Goal: Entertainment & Leisure: Consume media (video, audio)

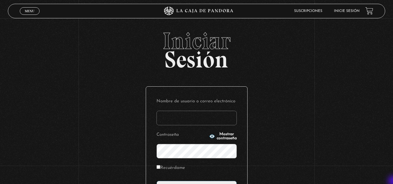
type input "vividan8108@gmail.com"
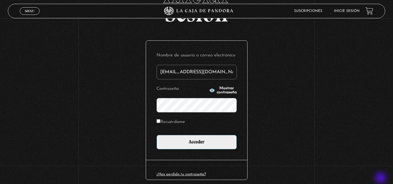
scroll to position [47, 0]
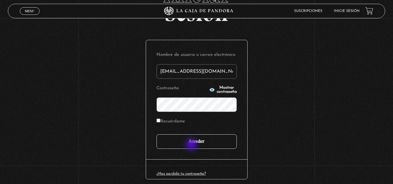
click at [192, 145] on input "Acceder" at bounding box center [196, 141] width 80 height 15
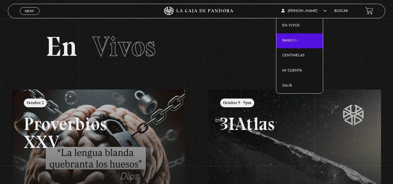
click at [300, 41] on link "Pandora" at bounding box center [299, 40] width 47 height 15
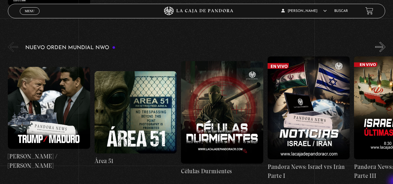
scroll to position [384, 0]
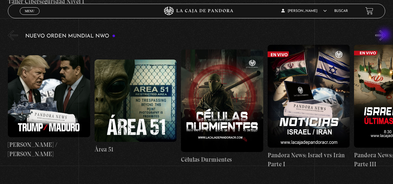
click at [385, 35] on button "»" at bounding box center [380, 35] width 10 height 10
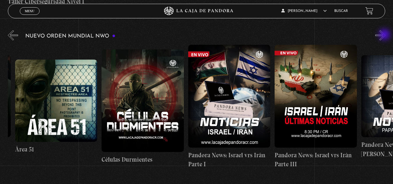
click at [385, 35] on button "»" at bounding box center [380, 35] width 10 height 10
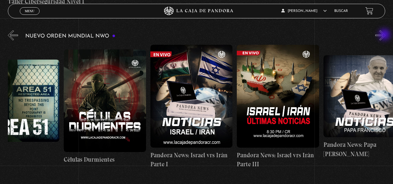
click at [385, 35] on button "»" at bounding box center [380, 35] width 10 height 10
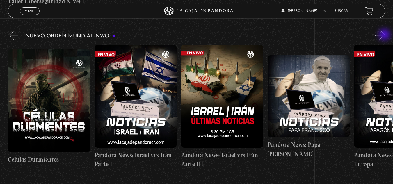
click at [385, 35] on button "»" at bounding box center [380, 35] width 10 height 10
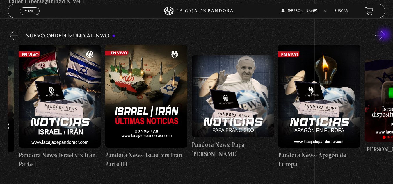
click at [385, 35] on button "»" at bounding box center [380, 35] width 10 height 10
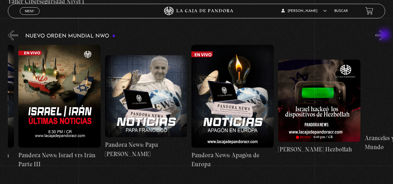
click at [385, 35] on button "»" at bounding box center [380, 35] width 10 height 10
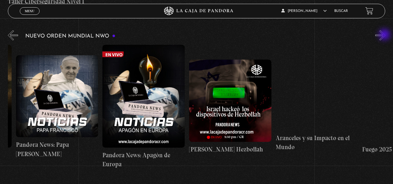
click at [385, 35] on button "»" at bounding box center [380, 35] width 10 height 10
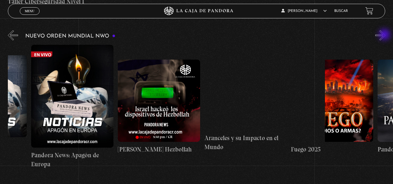
click at [385, 35] on button "»" at bounding box center [380, 35] width 10 height 10
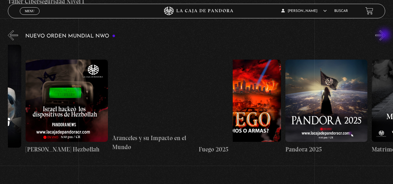
click at [385, 35] on button "»" at bounding box center [380, 35] width 10 height 10
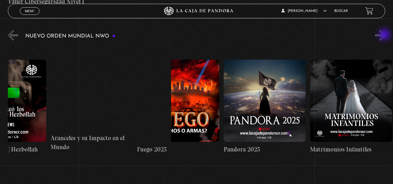
click at [385, 35] on button "»" at bounding box center [380, 35] width 10 height 10
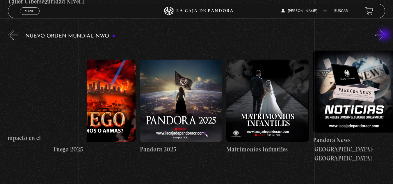
click at [385, 35] on button "»" at bounding box center [380, 35] width 10 height 10
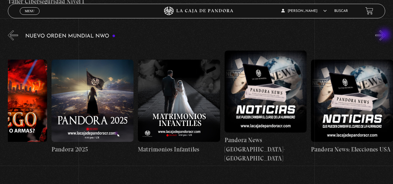
click at [385, 35] on button "»" at bounding box center [380, 35] width 10 height 10
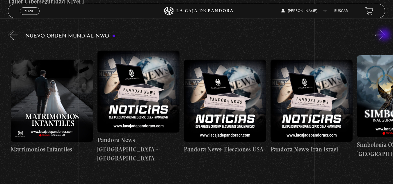
click at [385, 35] on button "»" at bounding box center [380, 35] width 10 height 10
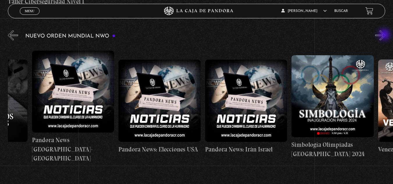
click at [385, 35] on button "»" at bounding box center [380, 35] width 10 height 10
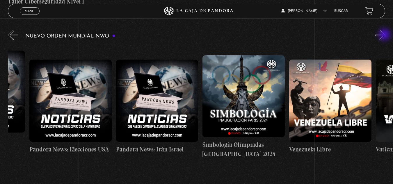
click at [385, 35] on button "»" at bounding box center [380, 35] width 10 height 10
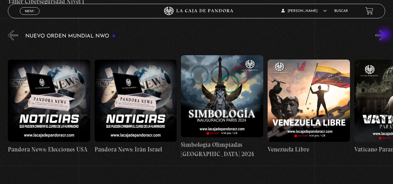
click at [385, 35] on button "»" at bounding box center [380, 35] width 10 height 10
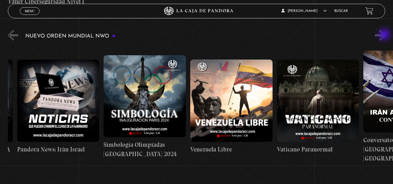
click at [385, 35] on button "»" at bounding box center [380, 35] width 10 height 10
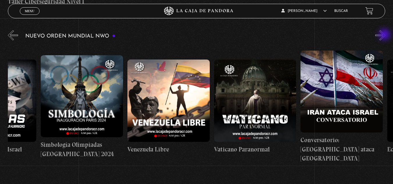
click at [385, 35] on button "»" at bounding box center [380, 35] width 10 height 10
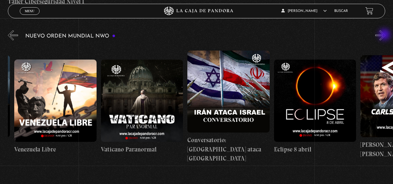
click at [385, 35] on button "»" at bounding box center [380, 35] width 10 height 10
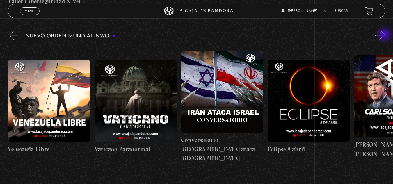
click at [385, 35] on button "»" at bounding box center [380, 35] width 10 height 10
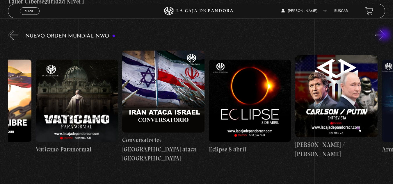
click at [385, 35] on button "»" at bounding box center [380, 35] width 10 height 10
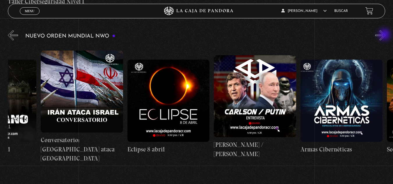
click at [385, 35] on button "»" at bounding box center [380, 35] width 10 height 10
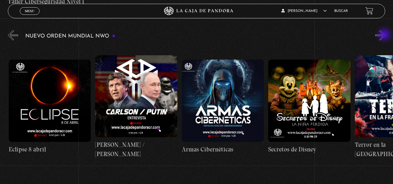
click at [385, 35] on button "»" at bounding box center [380, 35] width 10 height 10
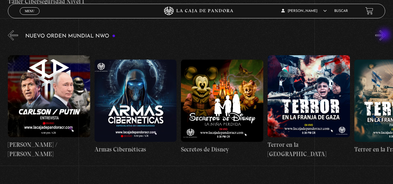
click at [385, 35] on button "»" at bounding box center [380, 35] width 10 height 10
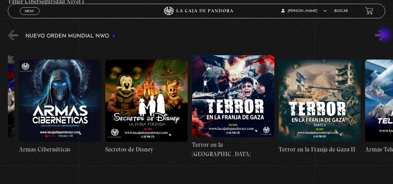
click at [385, 35] on button "»" at bounding box center [380, 35] width 10 height 10
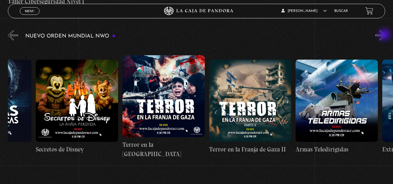
click at [385, 35] on button "»" at bounding box center [380, 35] width 10 height 10
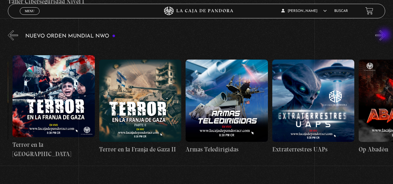
click at [385, 35] on button "»" at bounding box center [380, 35] width 10 height 10
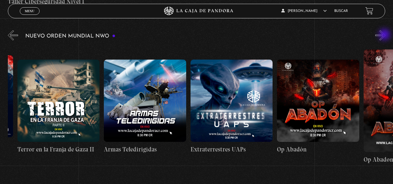
click at [385, 35] on button "»" at bounding box center [380, 35] width 10 height 10
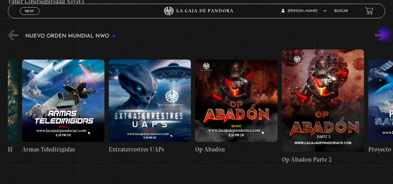
click at [385, 35] on button "»" at bounding box center [380, 35] width 10 height 10
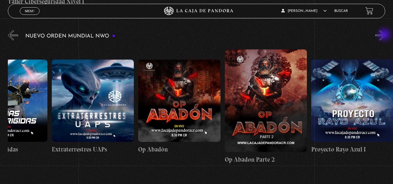
click at [385, 35] on button "»" at bounding box center [380, 35] width 10 height 10
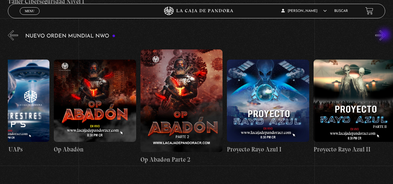
click at [385, 35] on button "»" at bounding box center [380, 35] width 10 height 10
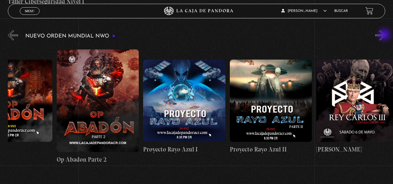
click at [385, 35] on button "»" at bounding box center [380, 35] width 10 height 10
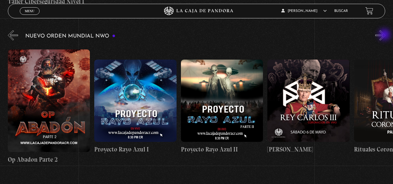
click at [385, 35] on button "»" at bounding box center [380, 35] width 10 height 10
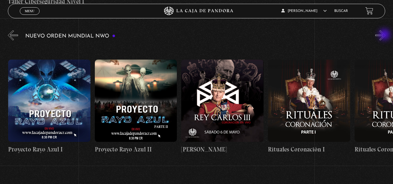
click at [385, 35] on button "»" at bounding box center [380, 35] width 10 height 10
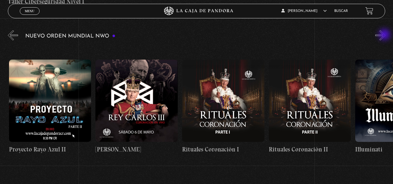
click at [385, 35] on button "»" at bounding box center [380, 35] width 10 height 10
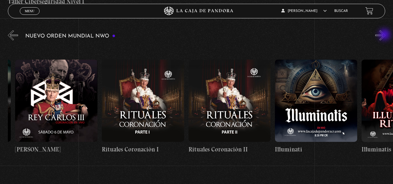
click at [385, 35] on button "»" at bounding box center [380, 35] width 10 height 10
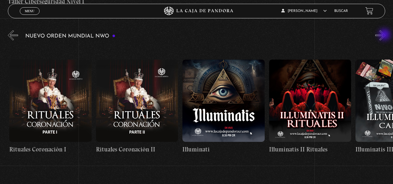
click at [385, 35] on button "»" at bounding box center [380, 35] width 10 height 10
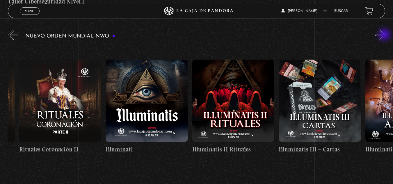
click at [385, 35] on button "»" at bounding box center [380, 35] width 10 height 10
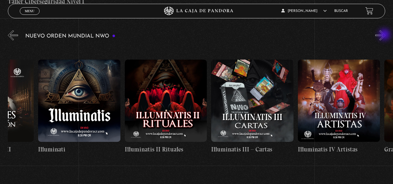
click at [385, 35] on button "»" at bounding box center [380, 35] width 10 height 10
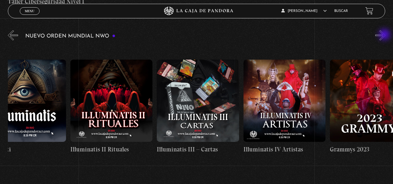
click at [385, 35] on button "»" at bounding box center [380, 35] width 10 height 10
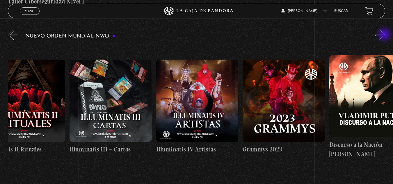
click at [385, 35] on button "»" at bounding box center [380, 35] width 10 height 10
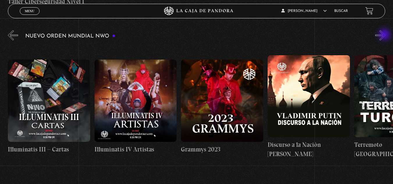
click at [385, 35] on button "»" at bounding box center [380, 35] width 10 height 10
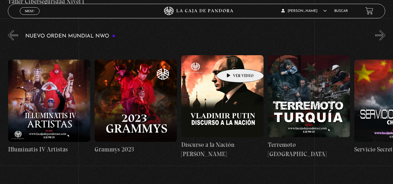
scroll to position [0, 3203]
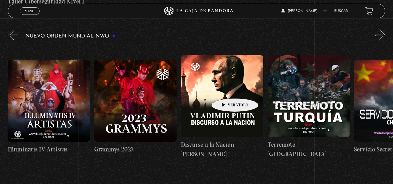
click at [226, 90] on figure at bounding box center [222, 96] width 82 height 82
click at [222, 87] on figure at bounding box center [222, 96] width 82 height 82
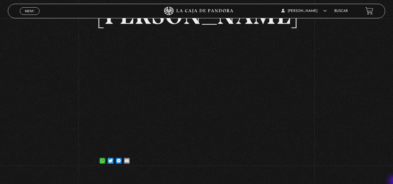
scroll to position [105, 0]
